Goal: Task Accomplishment & Management: Use online tool/utility

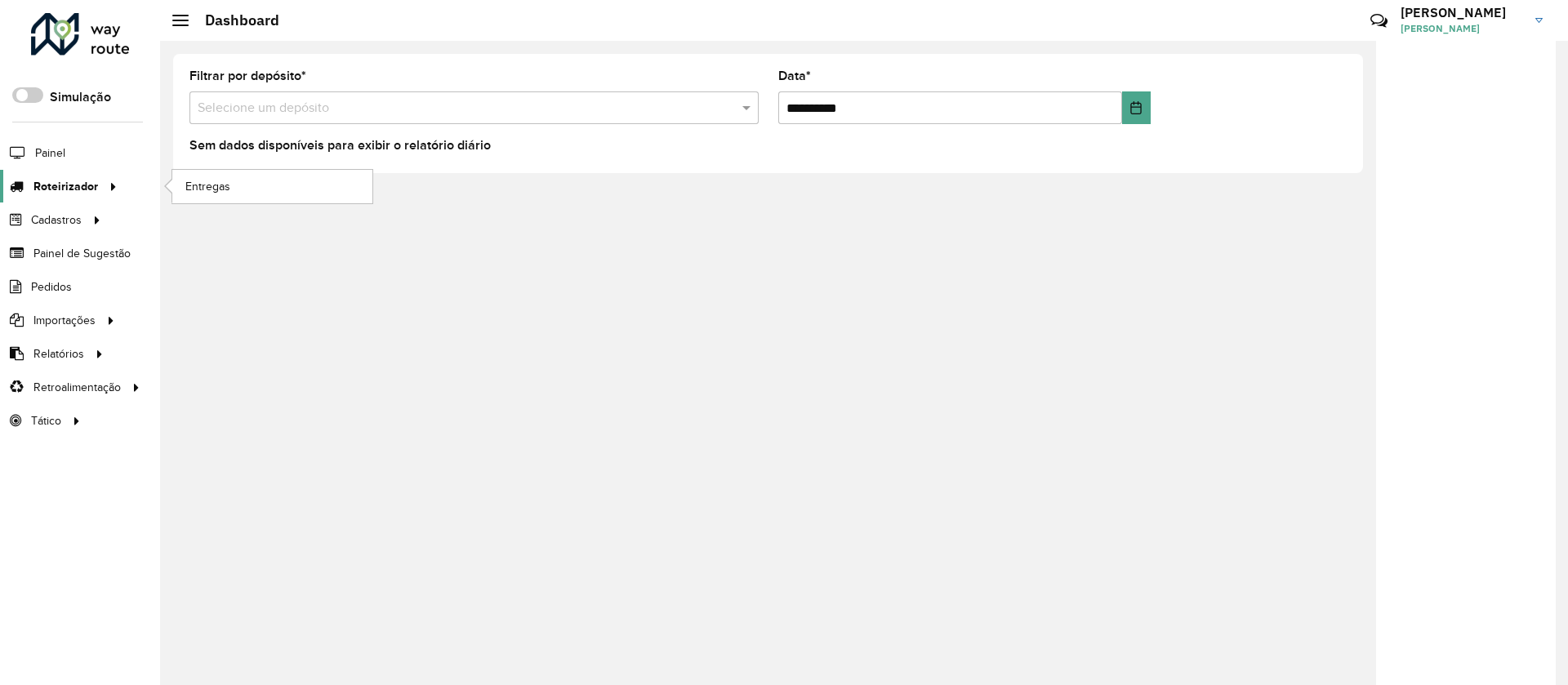
click at [46, 186] on span "Roteirizador" at bounding box center [65, 186] width 64 height 18
click at [215, 189] on span "Entregas" at bounding box center [209, 186] width 47 height 18
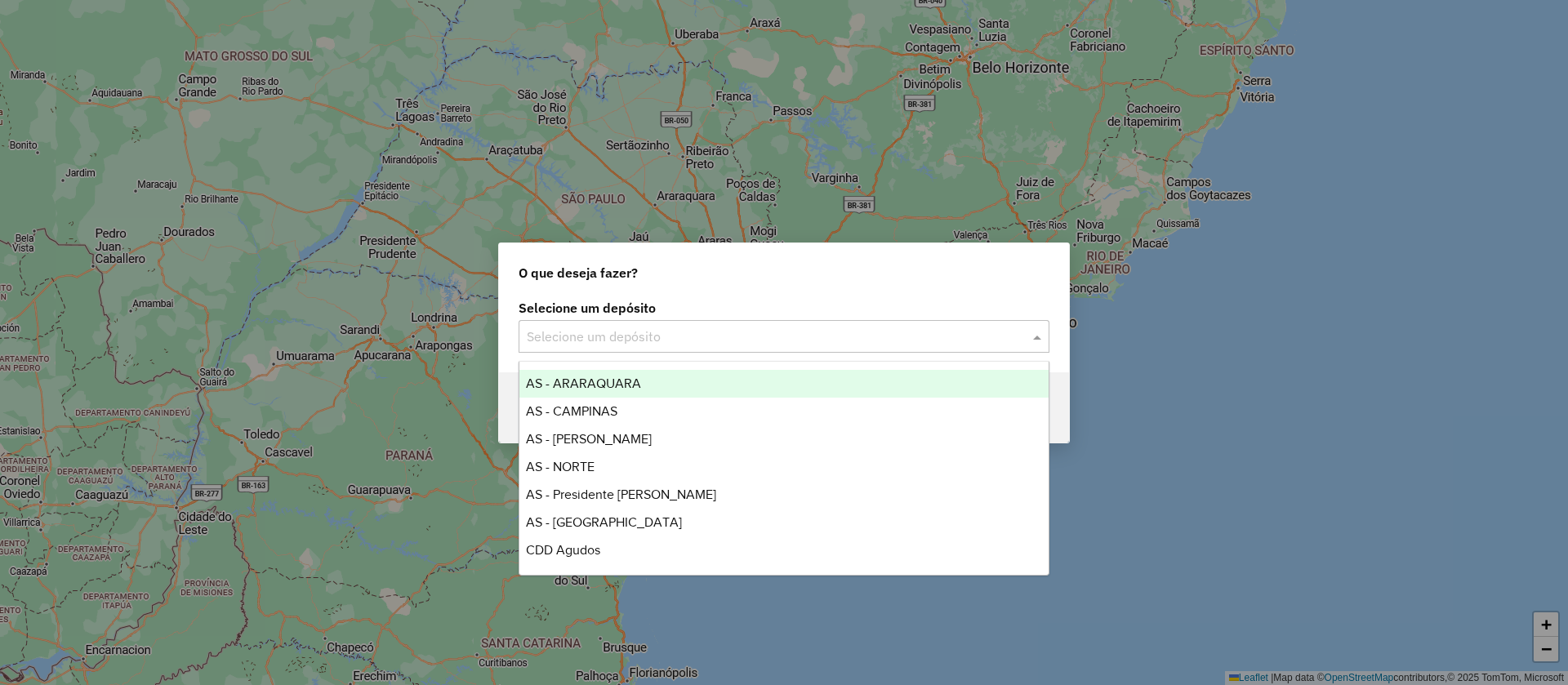
click at [585, 348] on div "Selecione um depósito" at bounding box center [784, 336] width 530 height 33
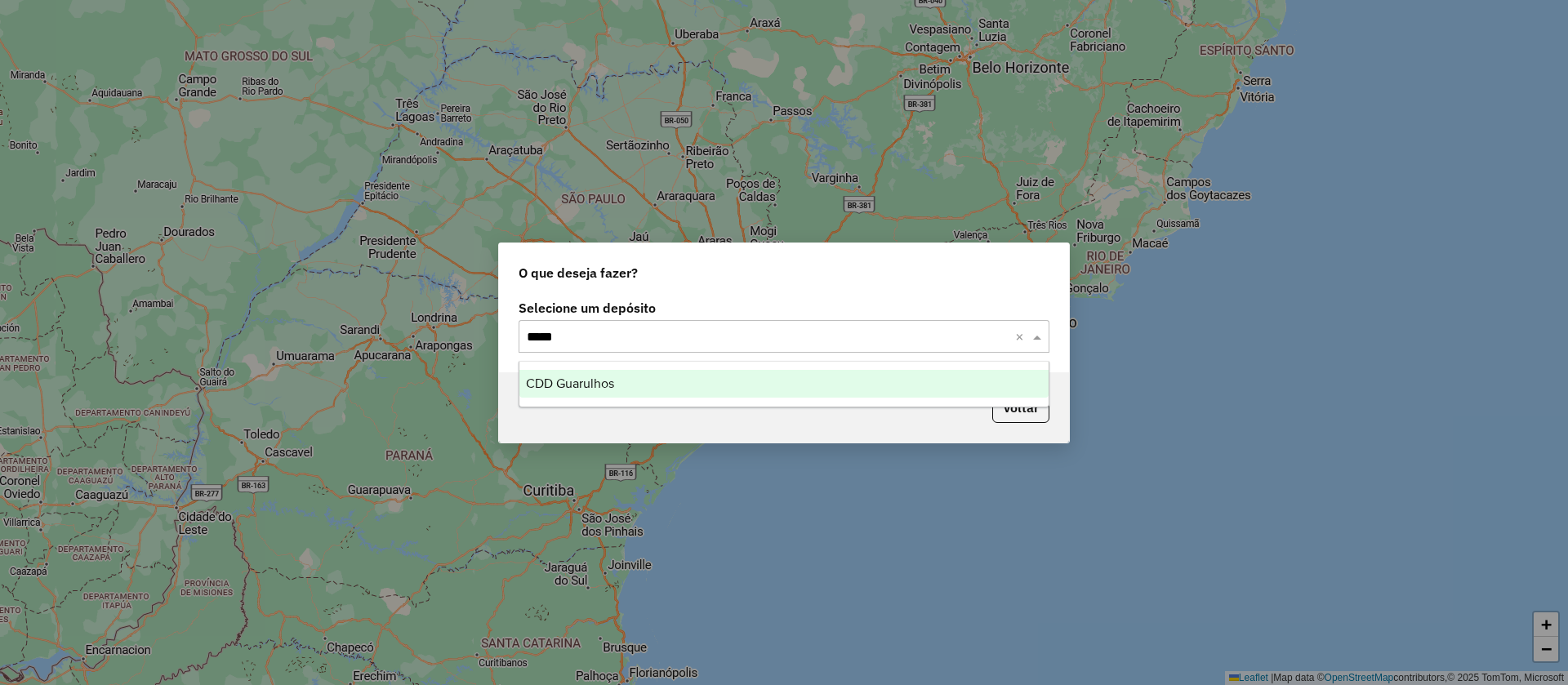
type input "******"
click at [584, 373] on div "CDD Guarulhos" at bounding box center [784, 383] width 529 height 28
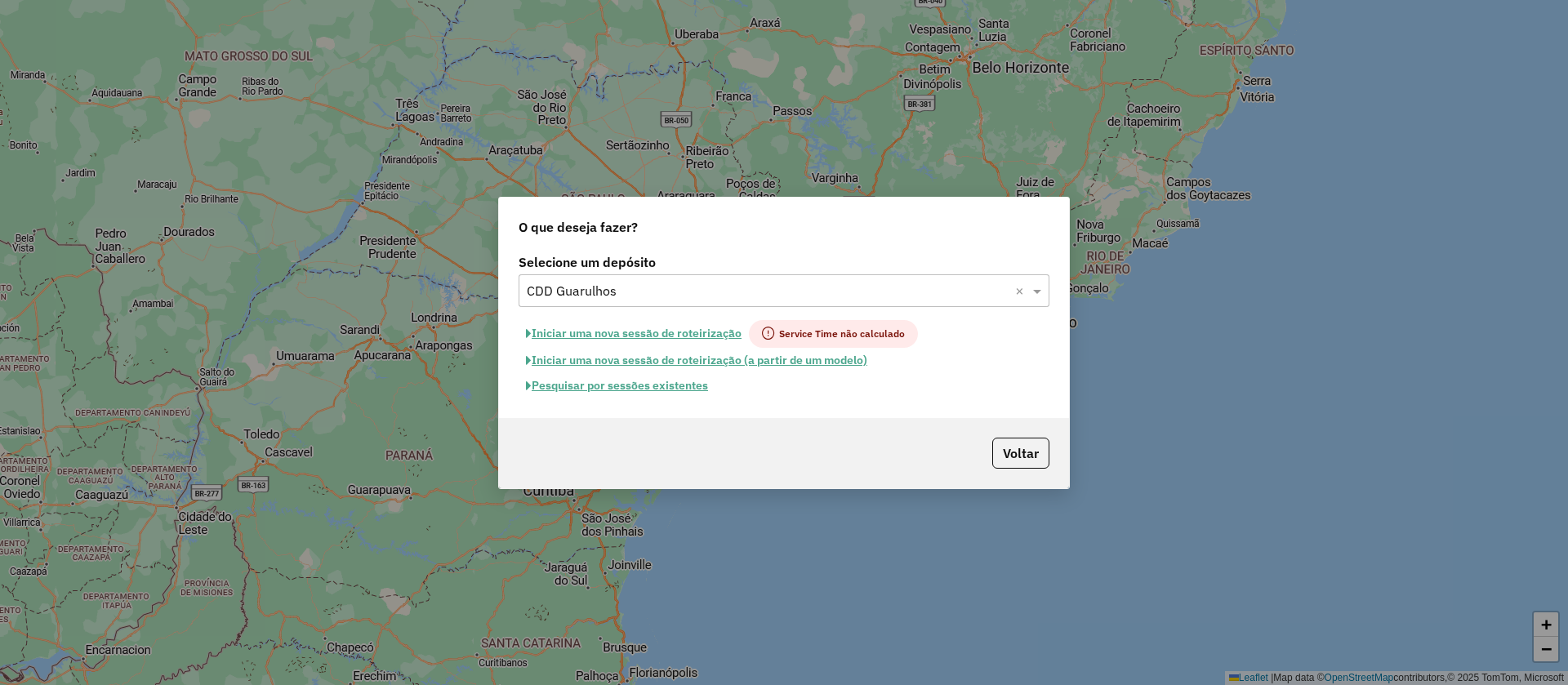
click at [607, 329] on button "Iniciar uma nova sessão de roteirização" at bounding box center [634, 333] width 231 height 28
select select "*"
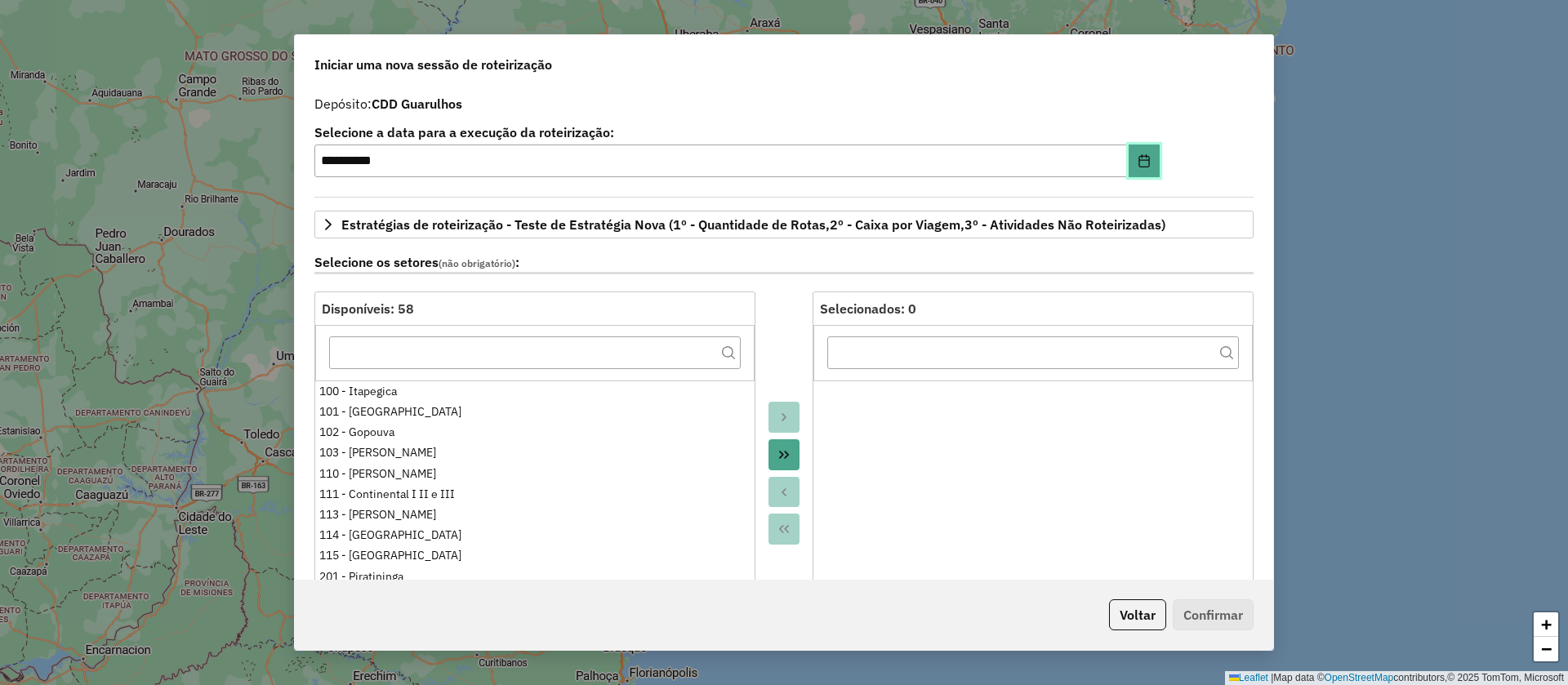
click at [1133, 157] on button "Choose Date" at bounding box center [1144, 160] width 31 height 33
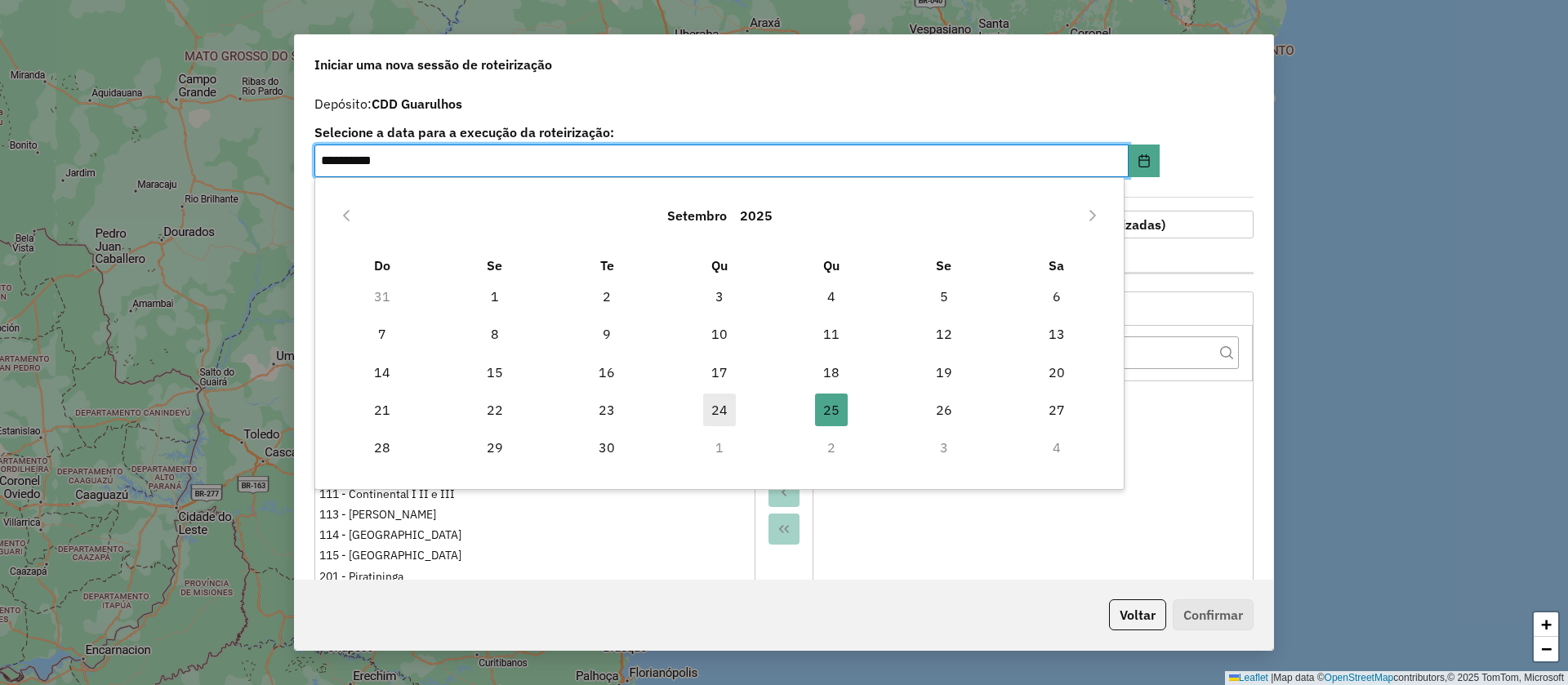
click at [716, 408] on span "24" at bounding box center [719, 409] width 33 height 33
type input "**********"
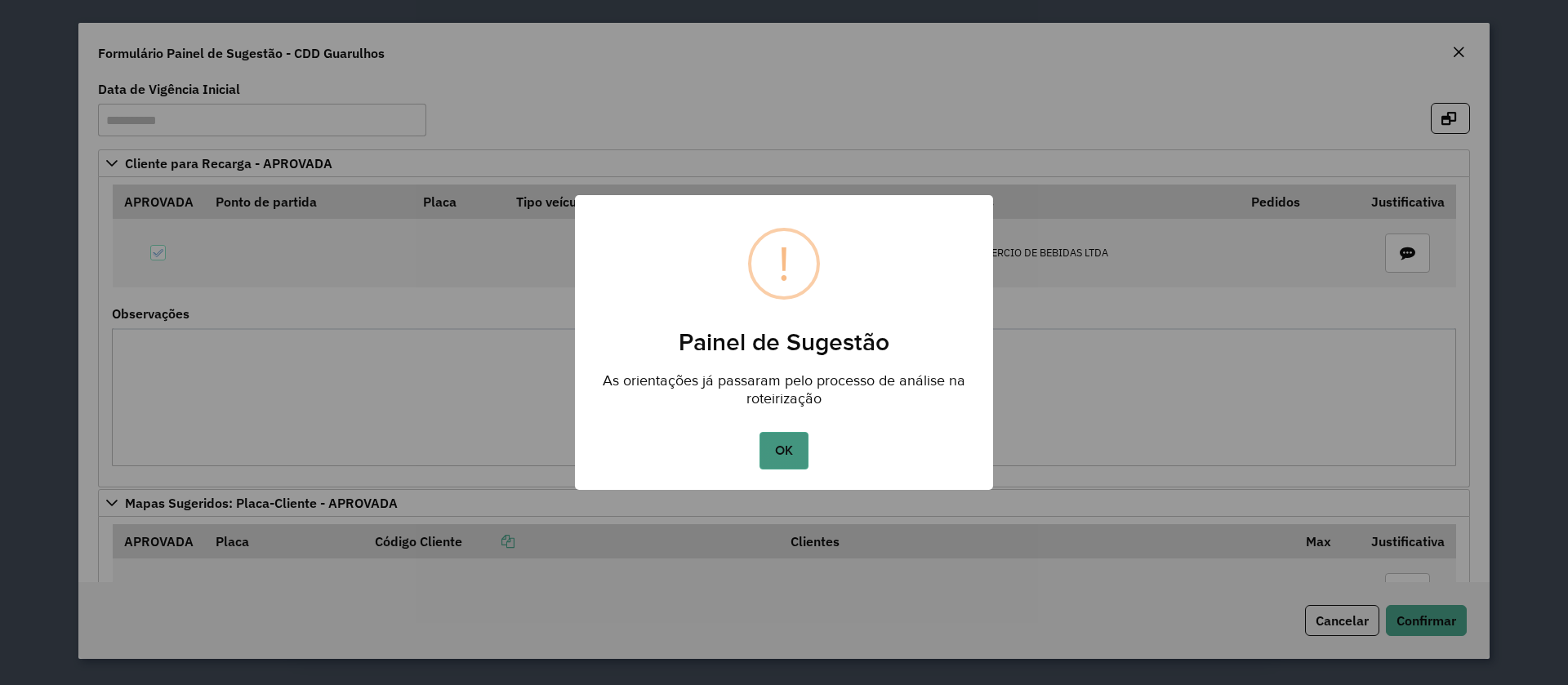
click at [794, 444] on button "OK" at bounding box center [784, 450] width 48 height 38
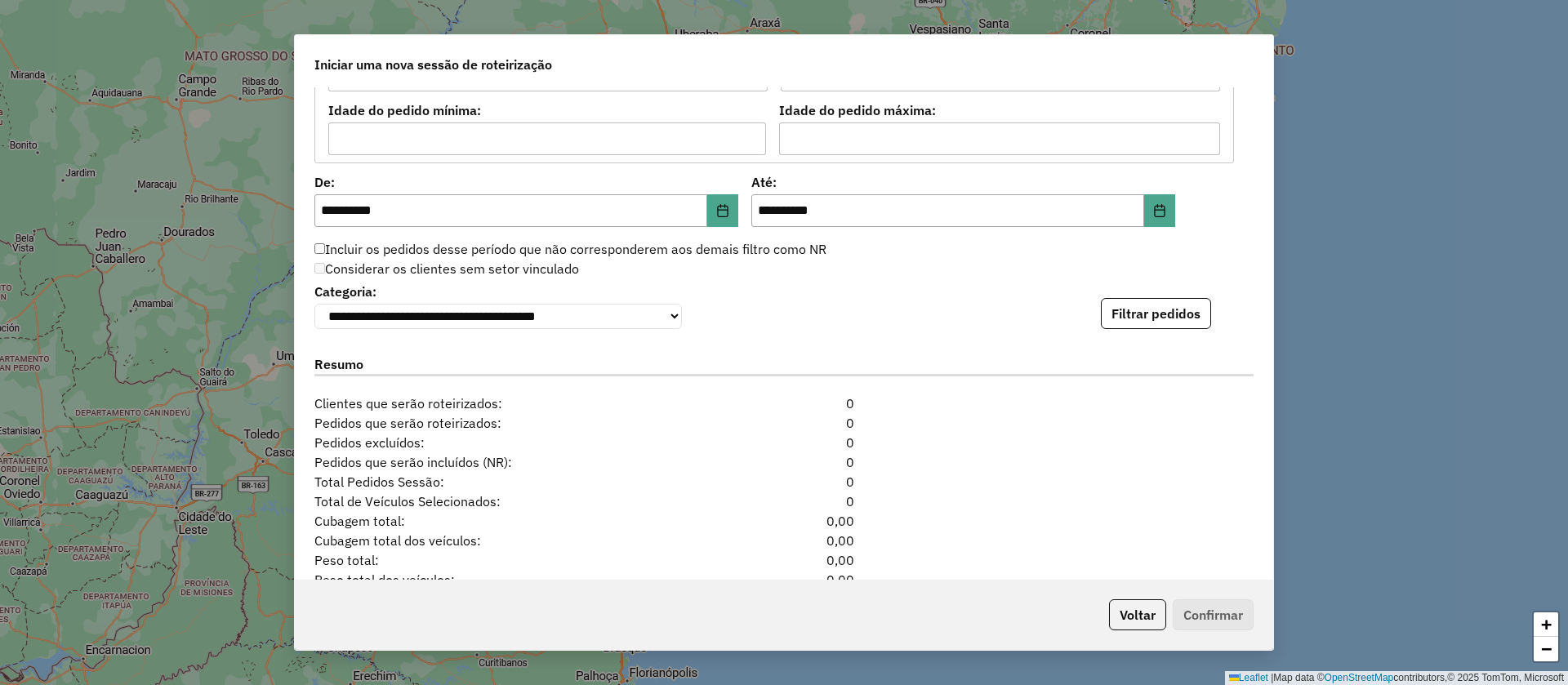
scroll to position [1591, 0]
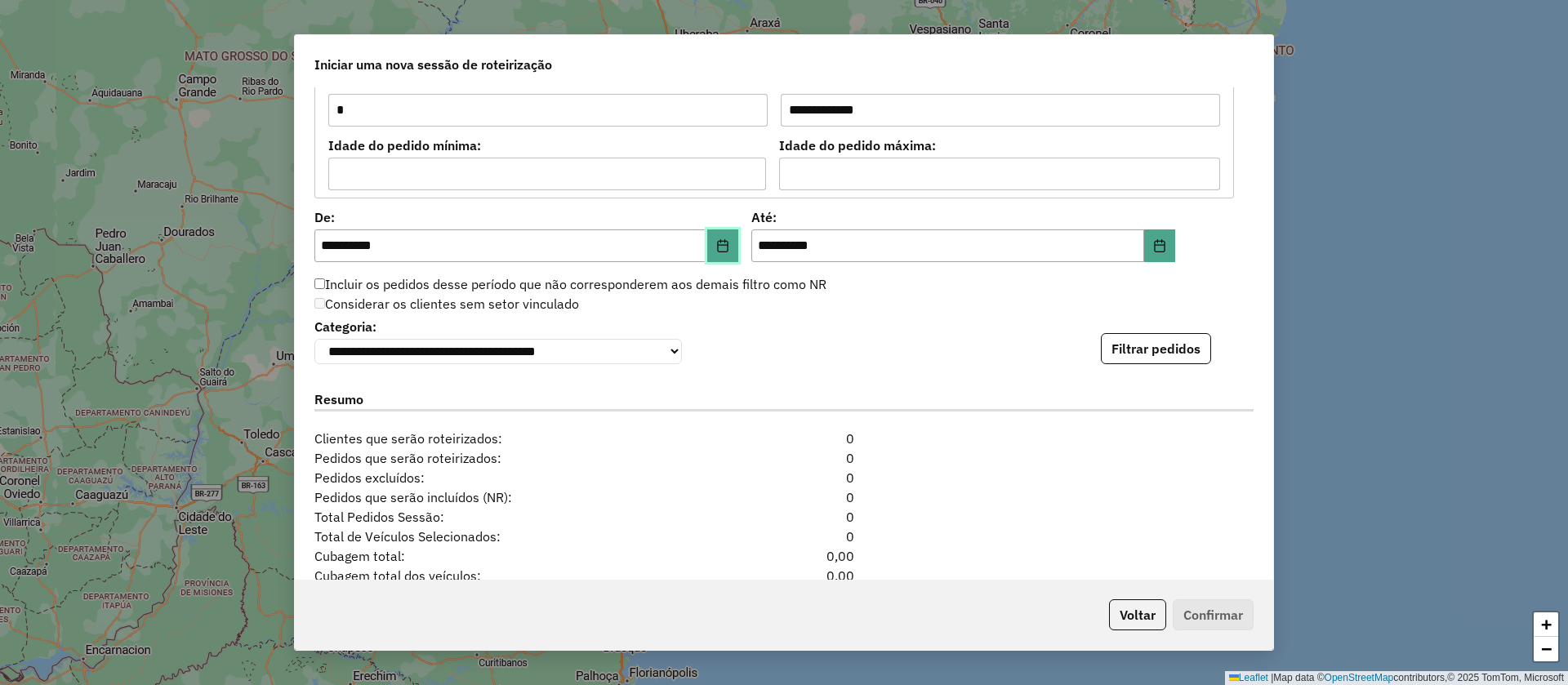
click at [718, 245] on icon "Choose Date" at bounding box center [723, 246] width 11 height 13
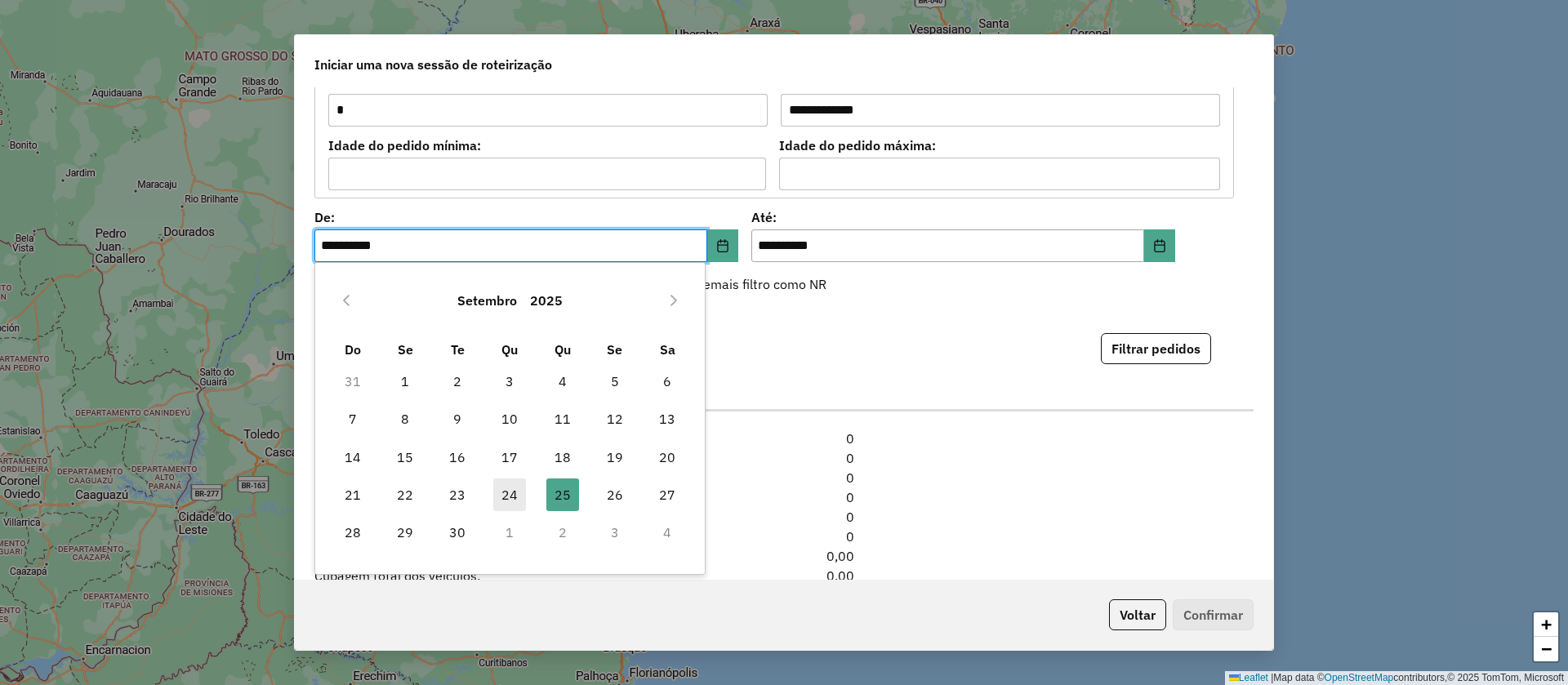
click at [510, 492] on span "24" at bounding box center [509, 495] width 33 height 33
type input "**********"
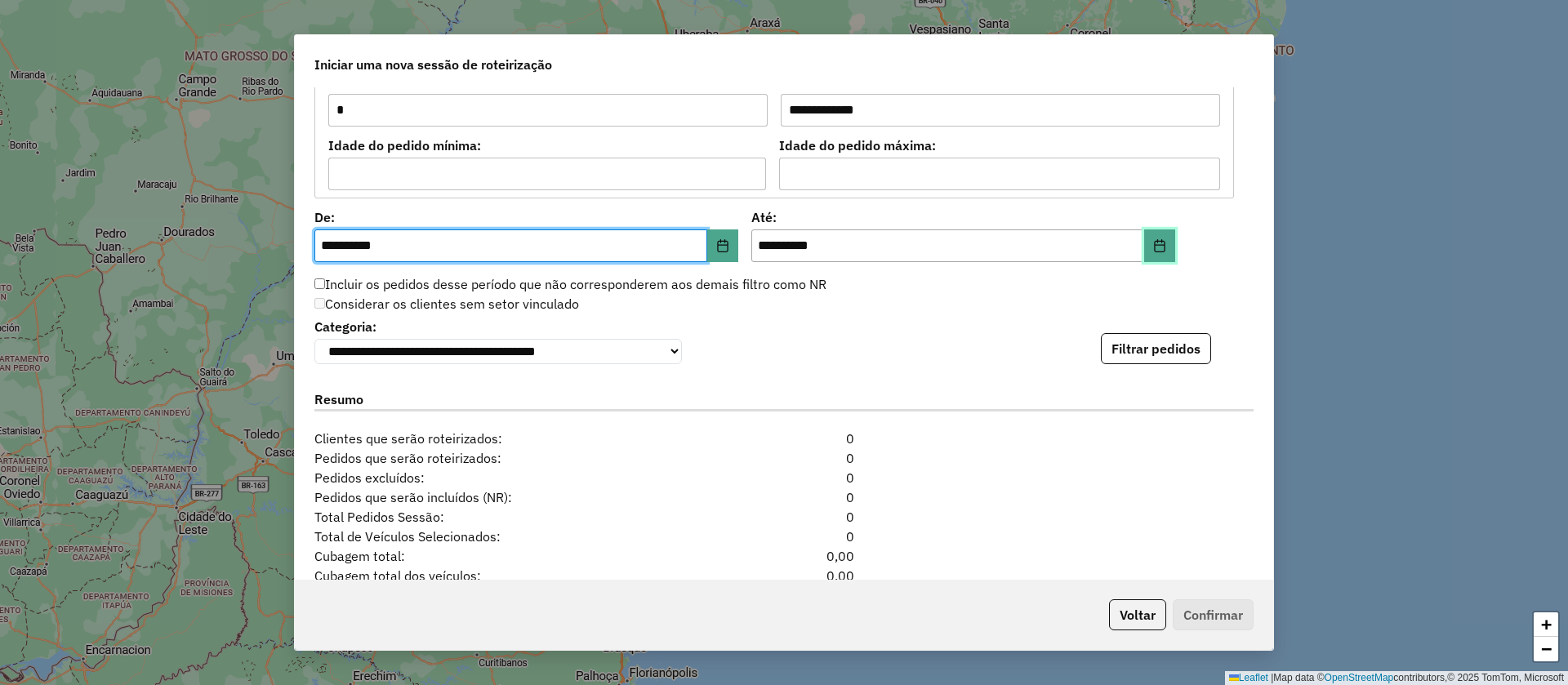
click at [1159, 244] on icon "Choose Date" at bounding box center [1160, 246] width 11 height 13
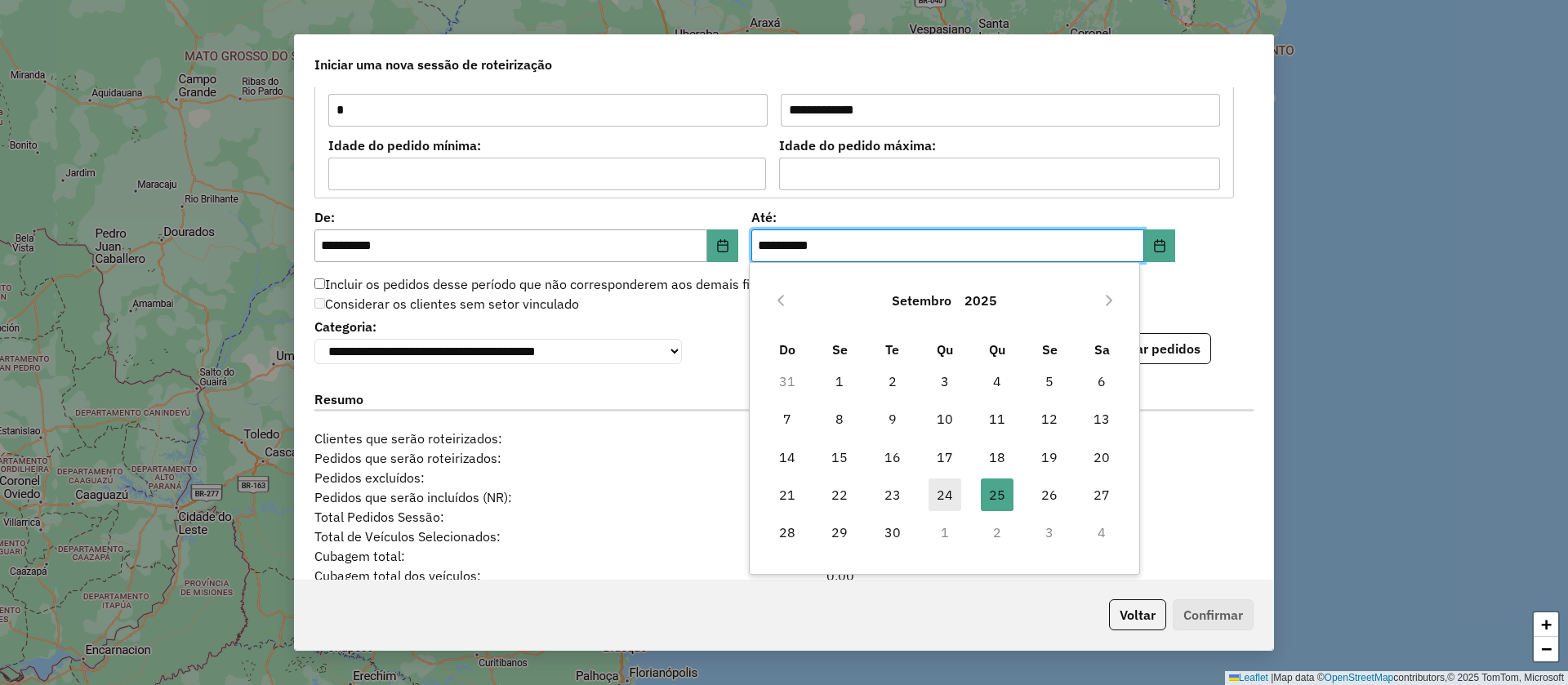
click at [950, 494] on span "24" at bounding box center [945, 495] width 33 height 33
type input "**********"
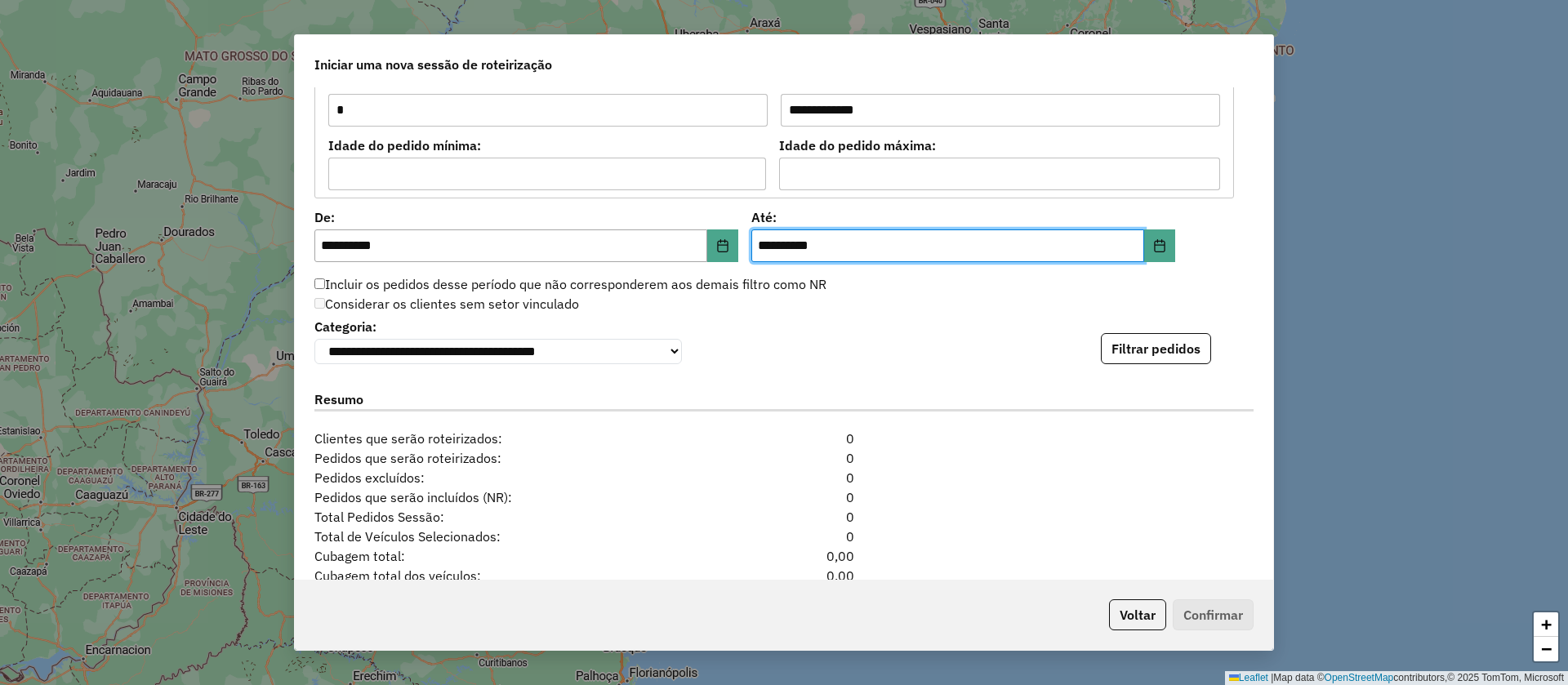
click at [1149, 325] on div "**********" at bounding box center [784, 339] width 939 height 50
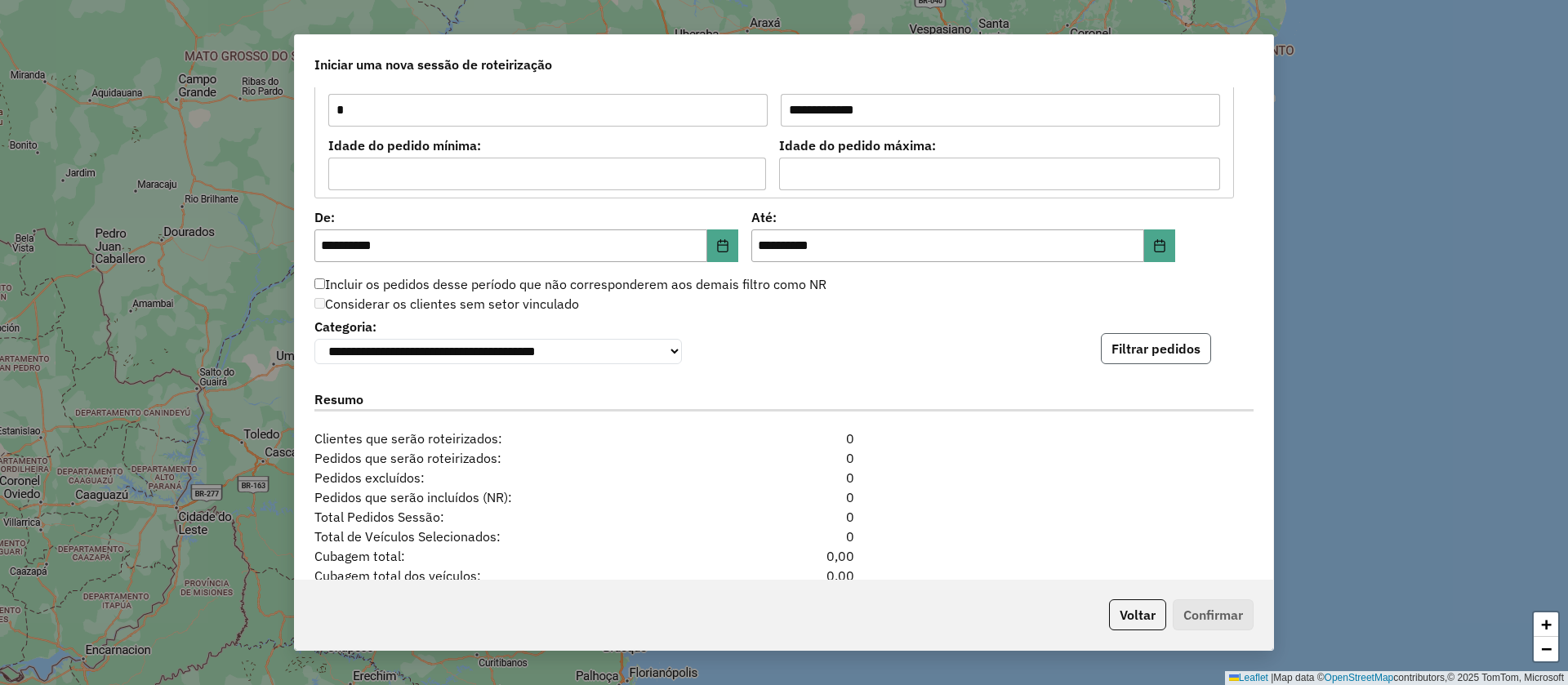
click at [1151, 341] on button "Filtrar pedidos" at bounding box center [1156, 348] width 110 height 31
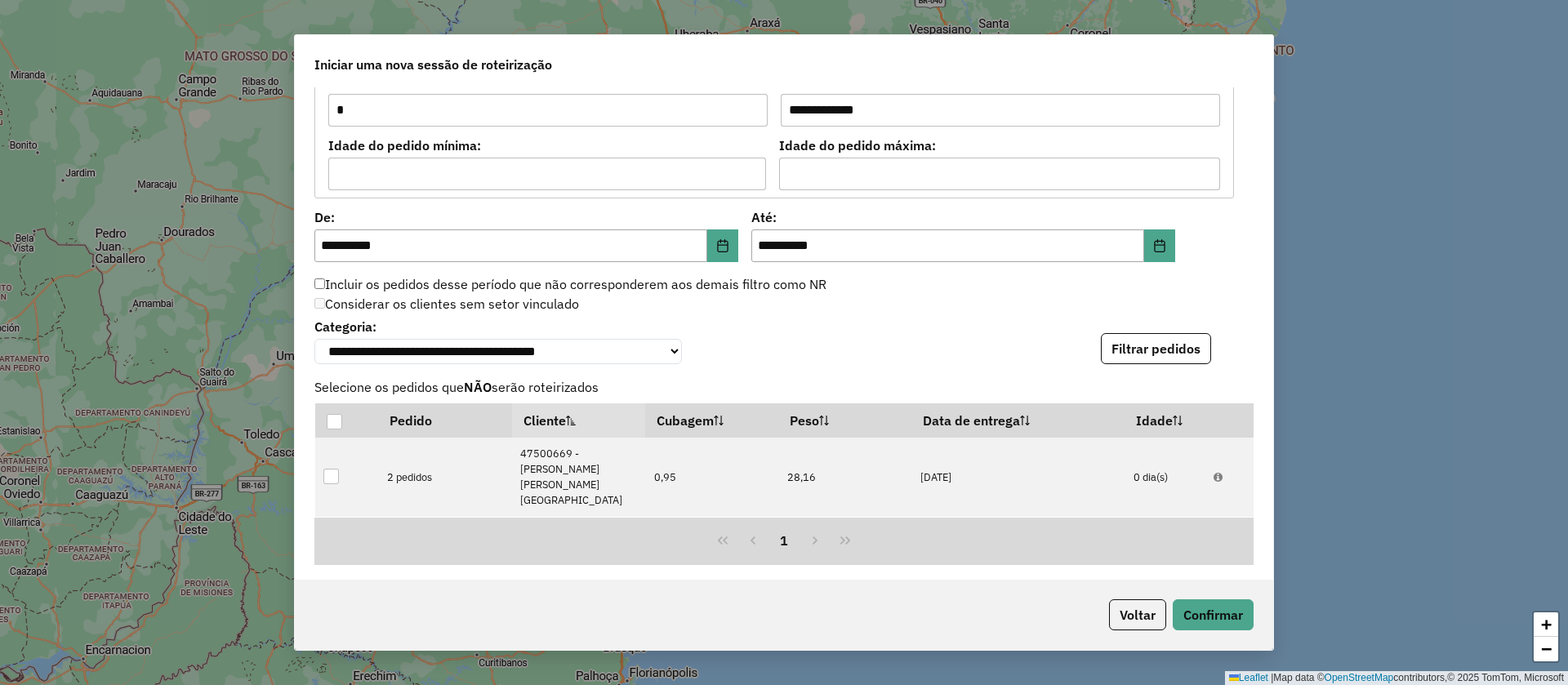
scroll to position [1909, 0]
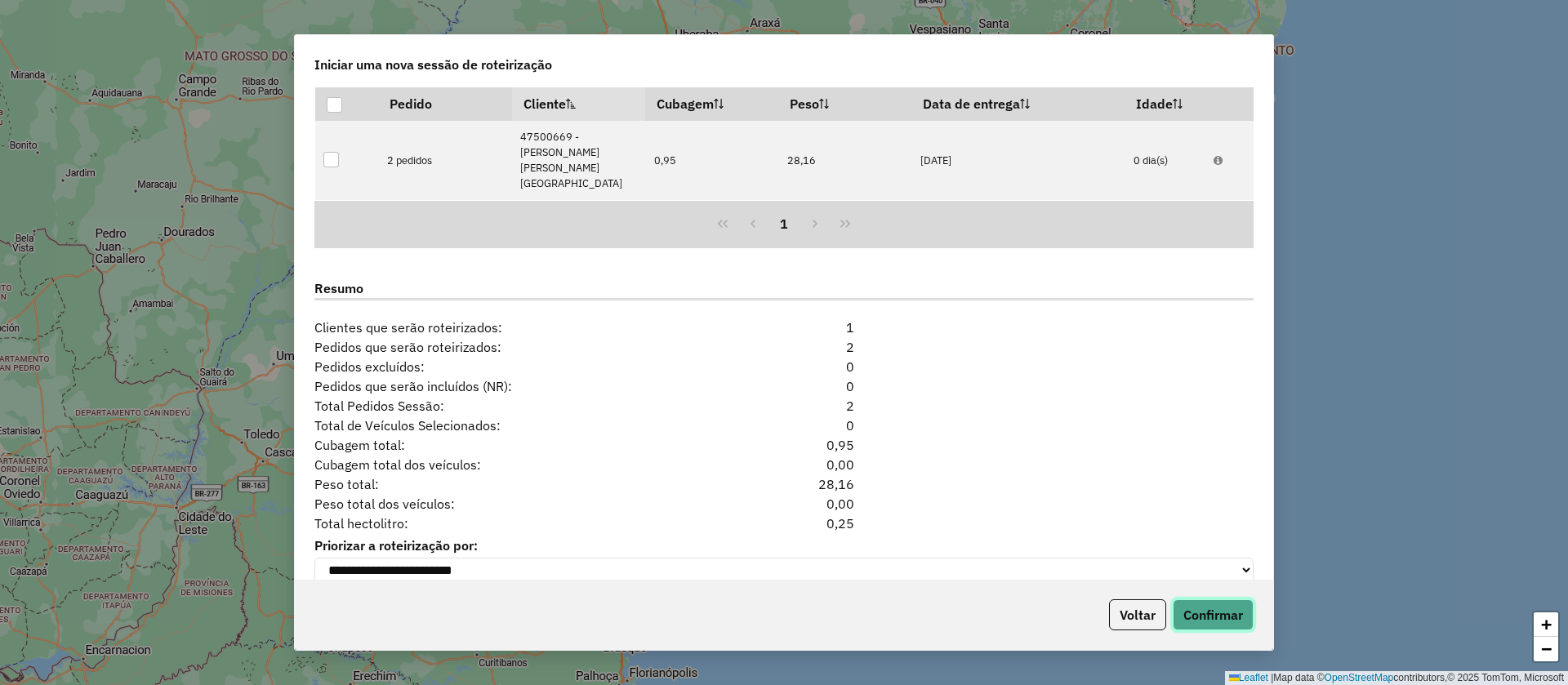
click at [1202, 624] on button "Confirmar" at bounding box center [1213, 615] width 81 height 31
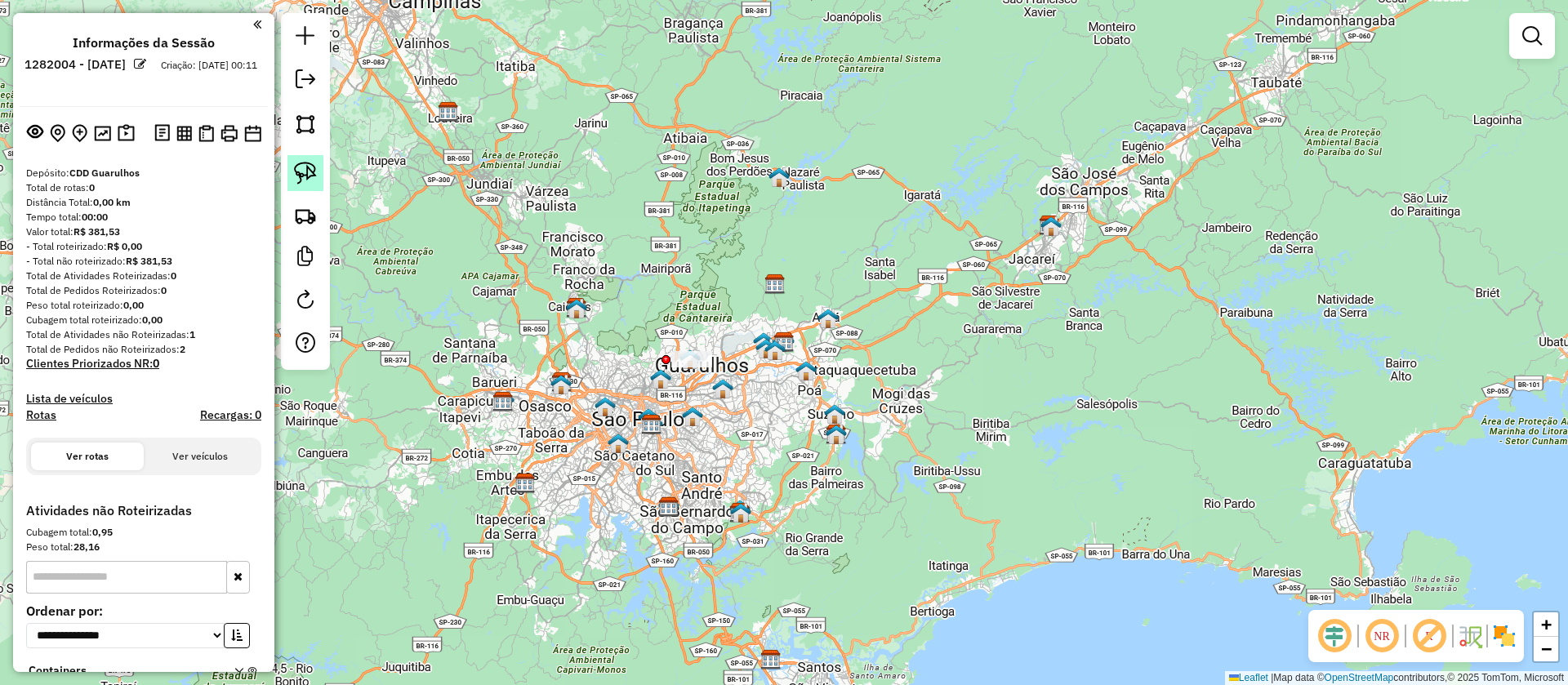
click at [317, 165] on link at bounding box center [305, 173] width 36 height 36
drag, startPoint x: 571, startPoint y: 351, endPoint x: 750, endPoint y: 310, distance: 183.6
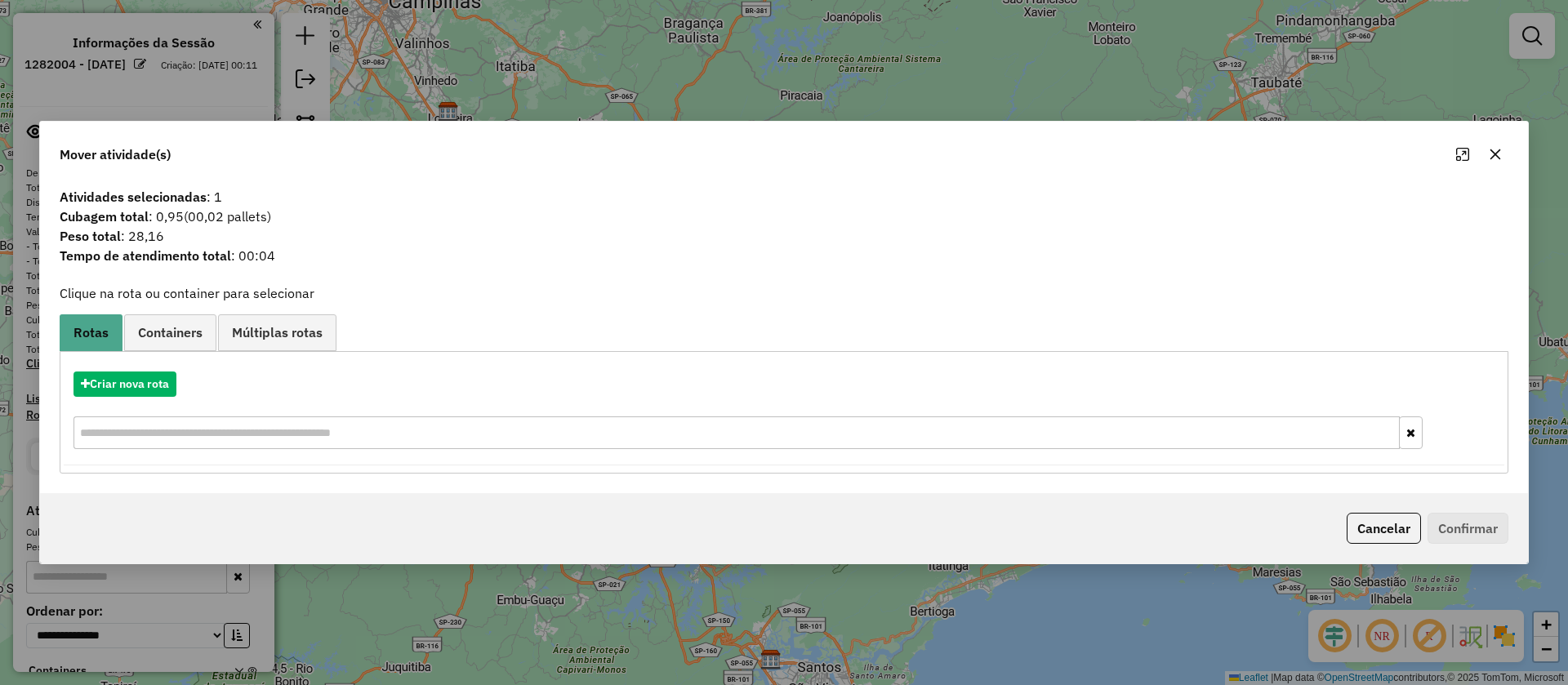
drag, startPoint x: 1400, startPoint y: 534, endPoint x: 1300, endPoint y: 505, distance: 104.1
click at [1399, 534] on button "Cancelar" at bounding box center [1383, 528] width 74 height 31
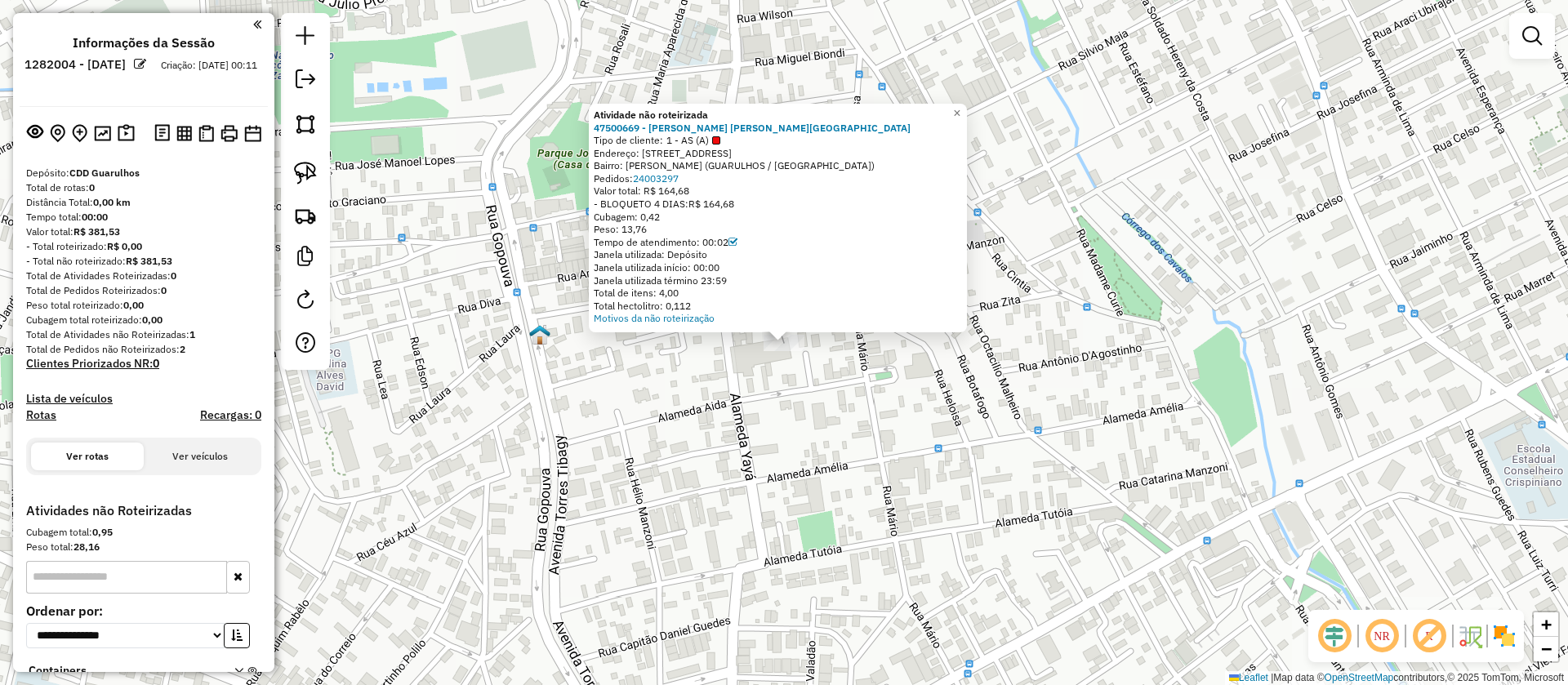
click at [799, 368] on div "Atividade não roteirizada 47500669 - [PERSON_NAME] [PERSON_NAME] NOVA R Tipo de…" at bounding box center [784, 342] width 1568 height 685
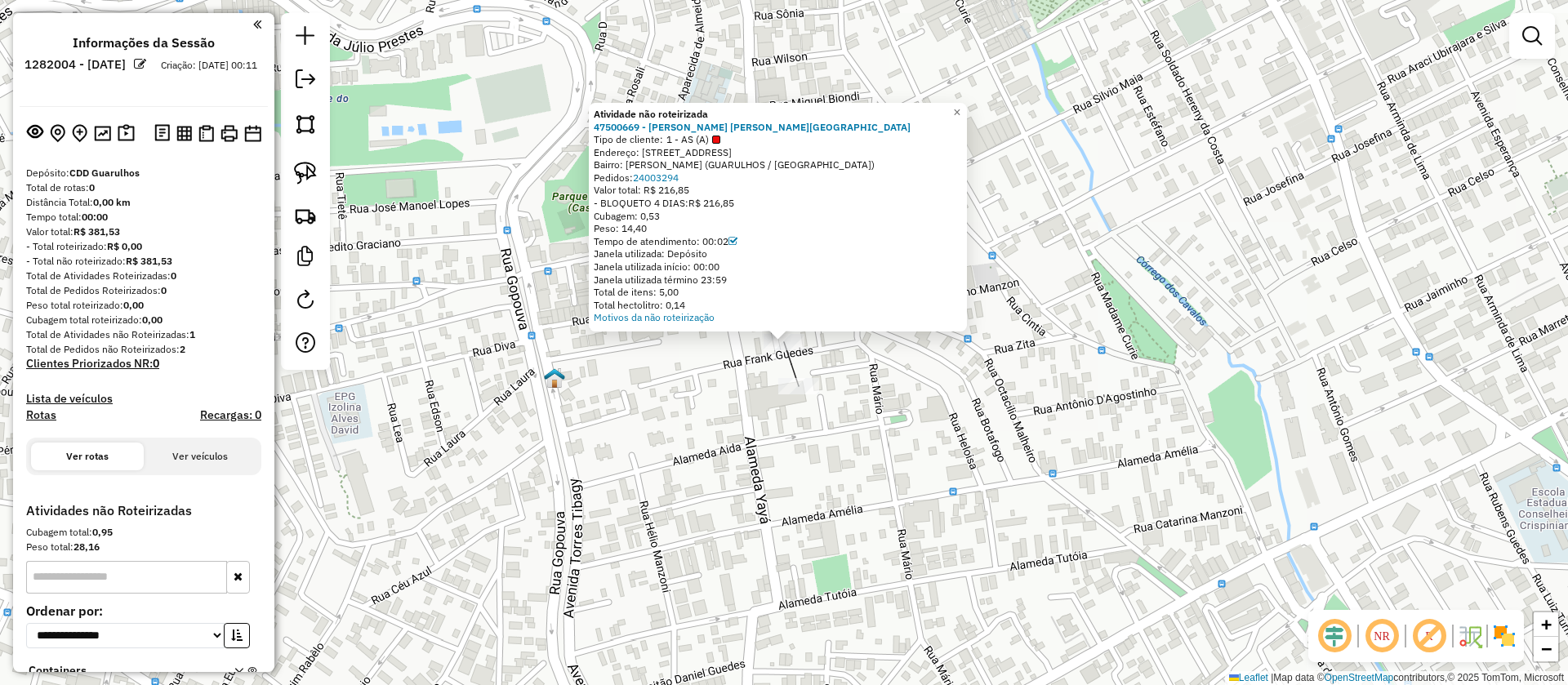
click at [909, 487] on div "Atividade não roteirizada 47500669 - [PERSON_NAME] [PERSON_NAME] NOVA R Tipo de…" at bounding box center [784, 342] width 1568 height 685
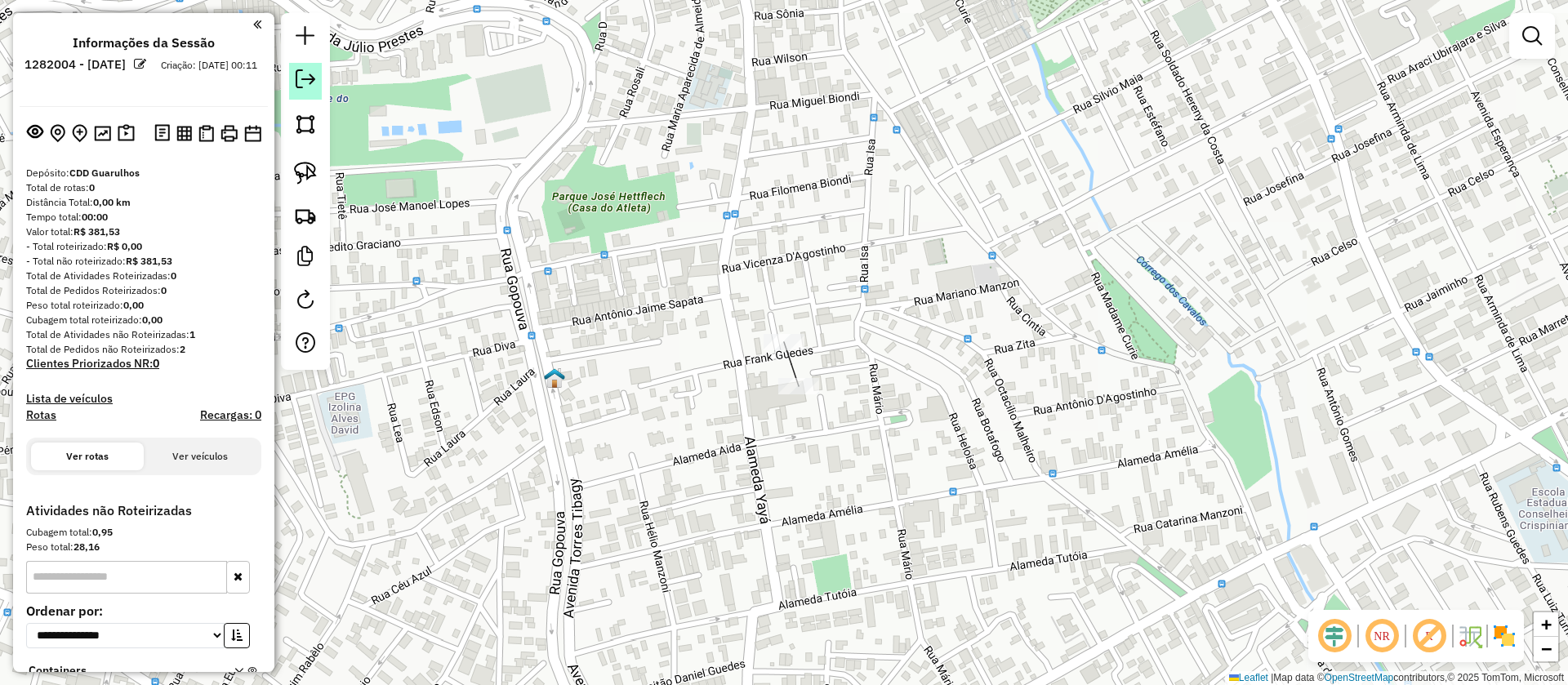
click at [307, 90] on link at bounding box center [305, 81] width 33 height 37
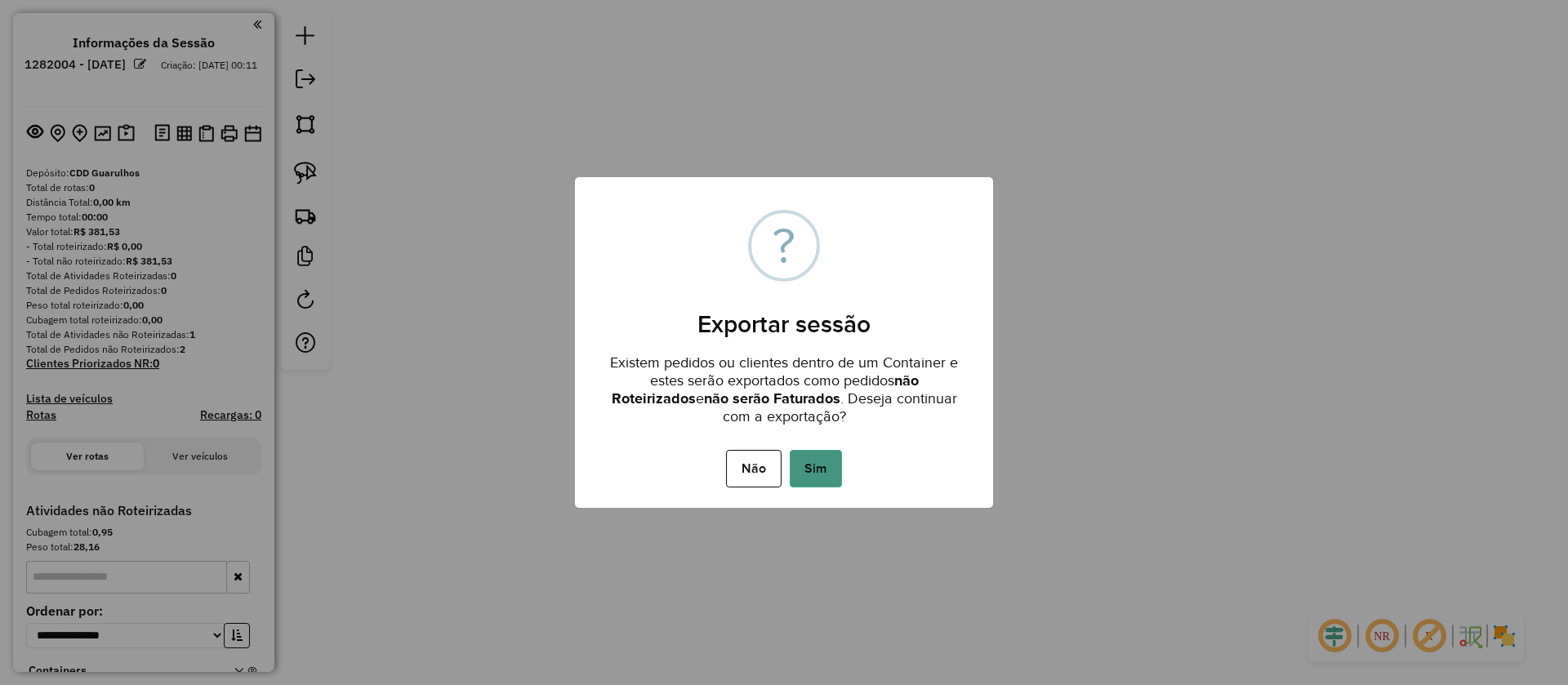
click at [804, 459] on button "Sim" at bounding box center [815, 469] width 53 height 38
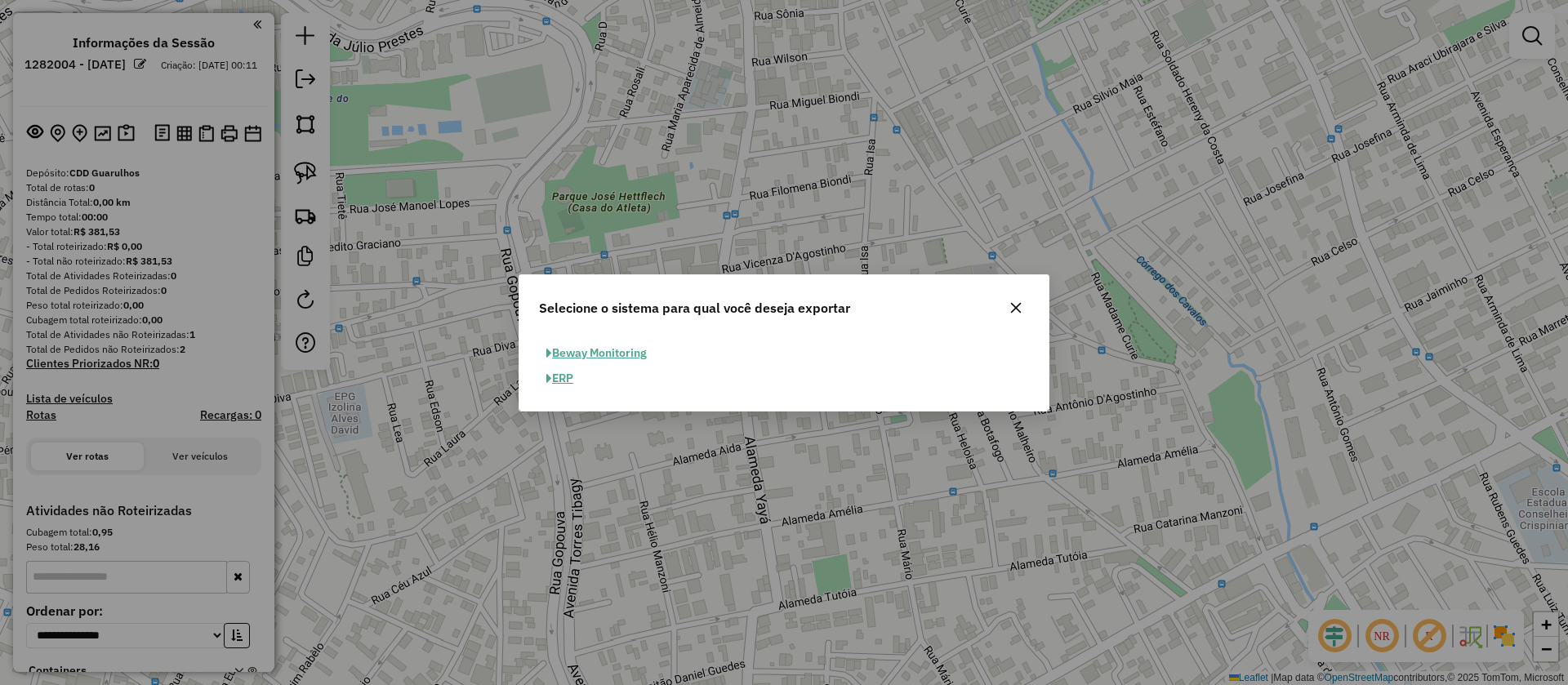
click at [575, 378] on button "ERP" at bounding box center [560, 378] width 42 height 25
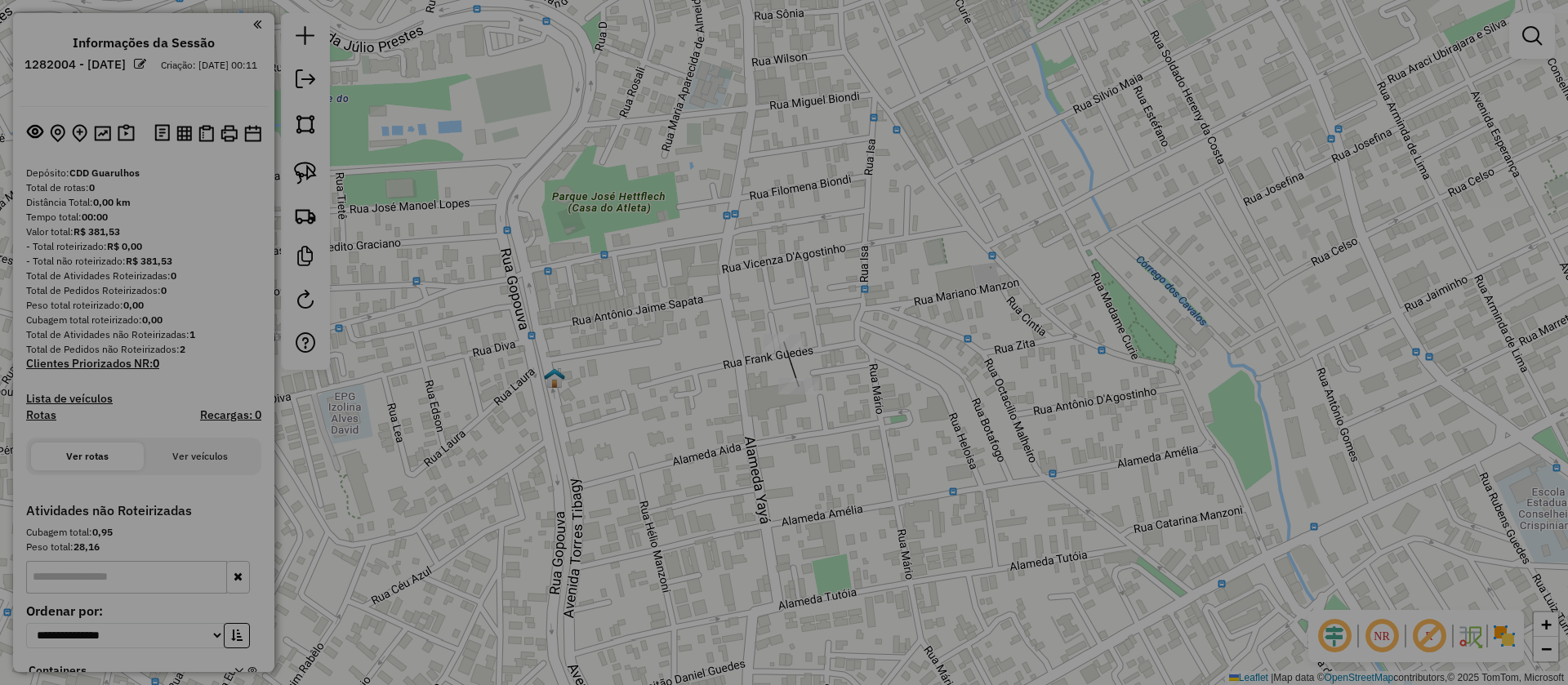
select select "**"
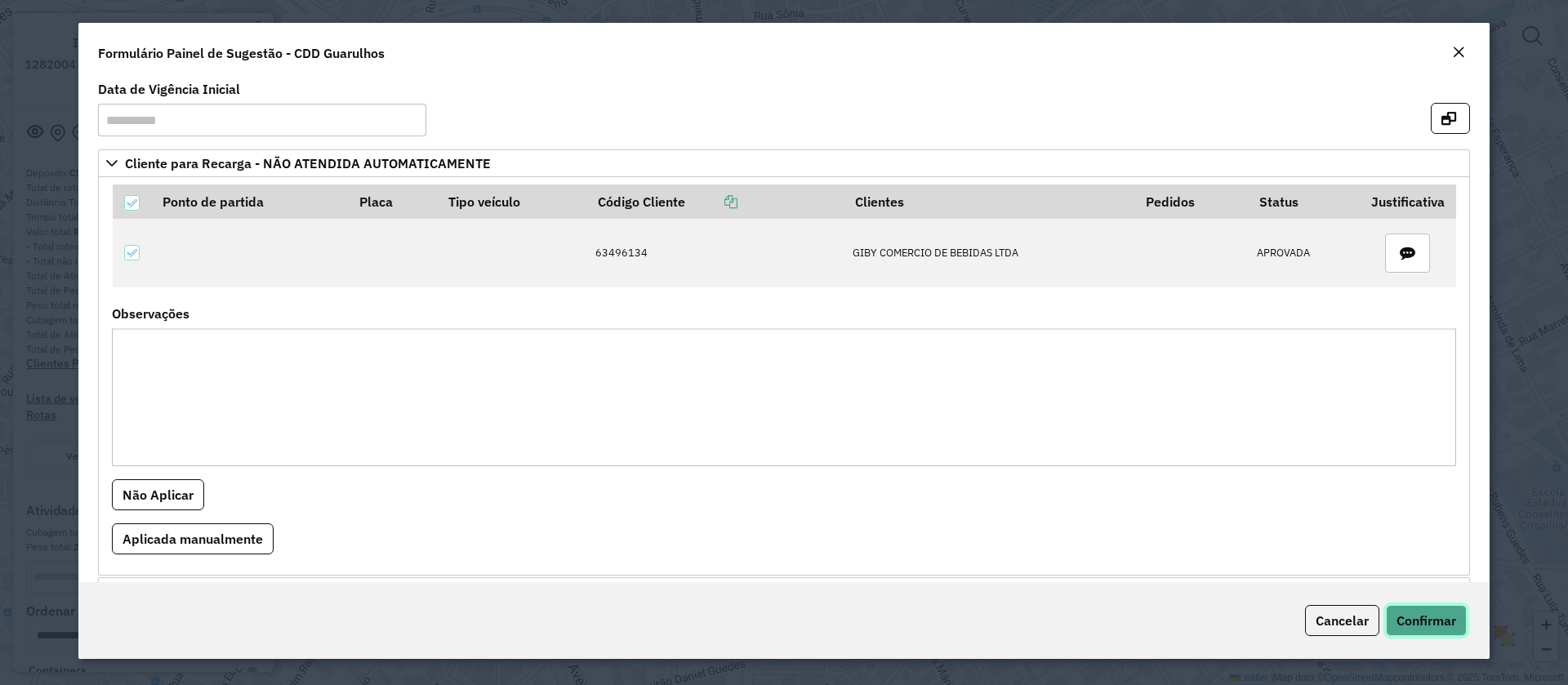
click at [1434, 624] on span "Confirmar" at bounding box center [1426, 621] width 59 height 17
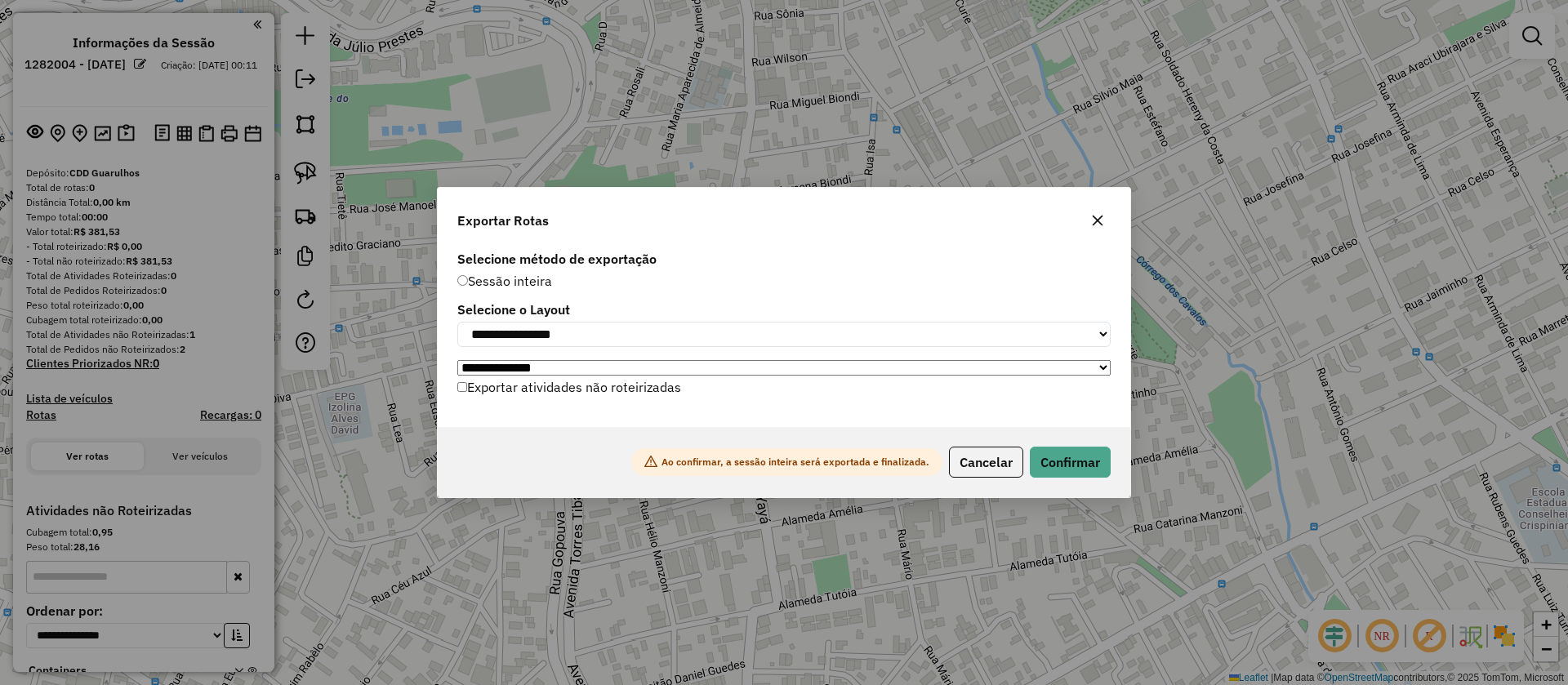
click at [526, 389] on label "Exportar atividades não roteirizadas" at bounding box center [569, 387] width 224 height 31
click at [1074, 459] on button "Confirmar" at bounding box center [1070, 462] width 81 height 31
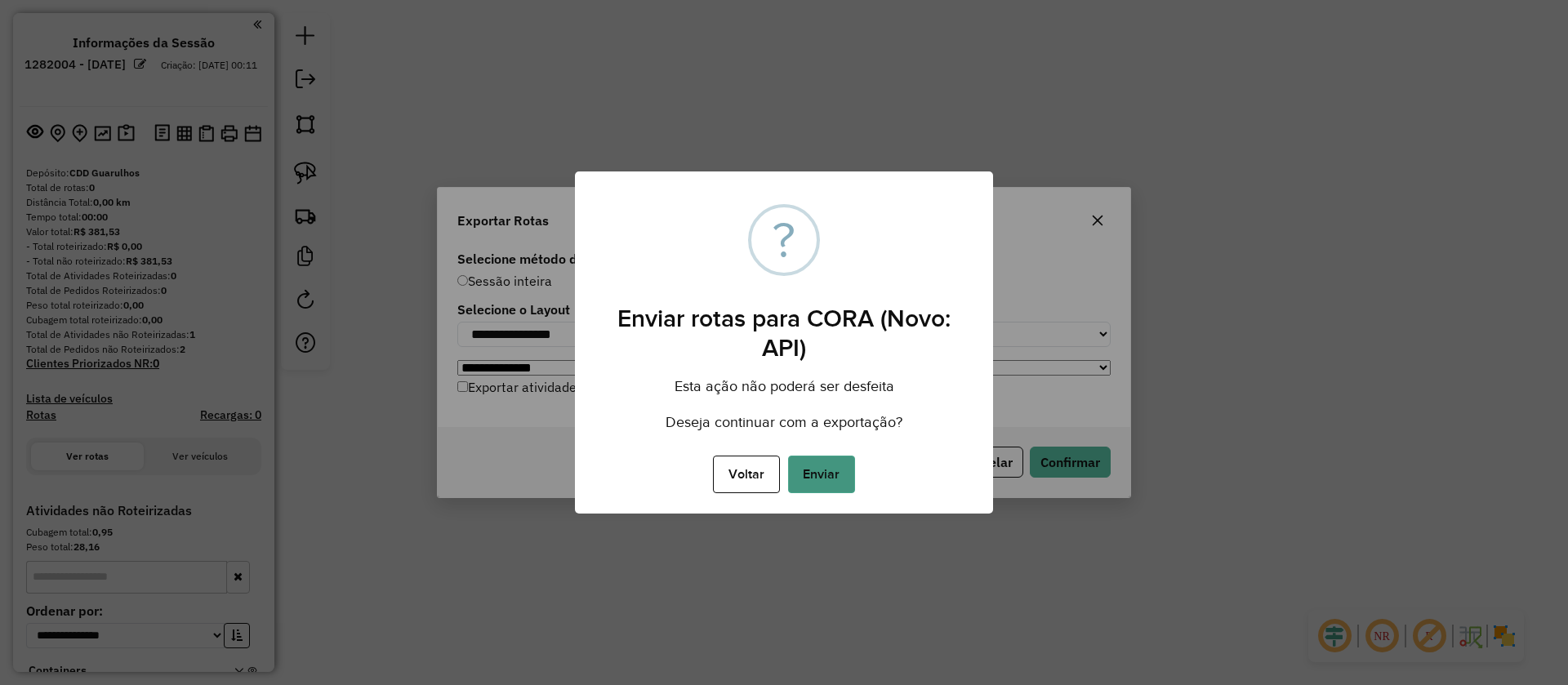
click at [823, 475] on button "Enviar" at bounding box center [821, 474] width 67 height 38
